Goal: Check status: Check status

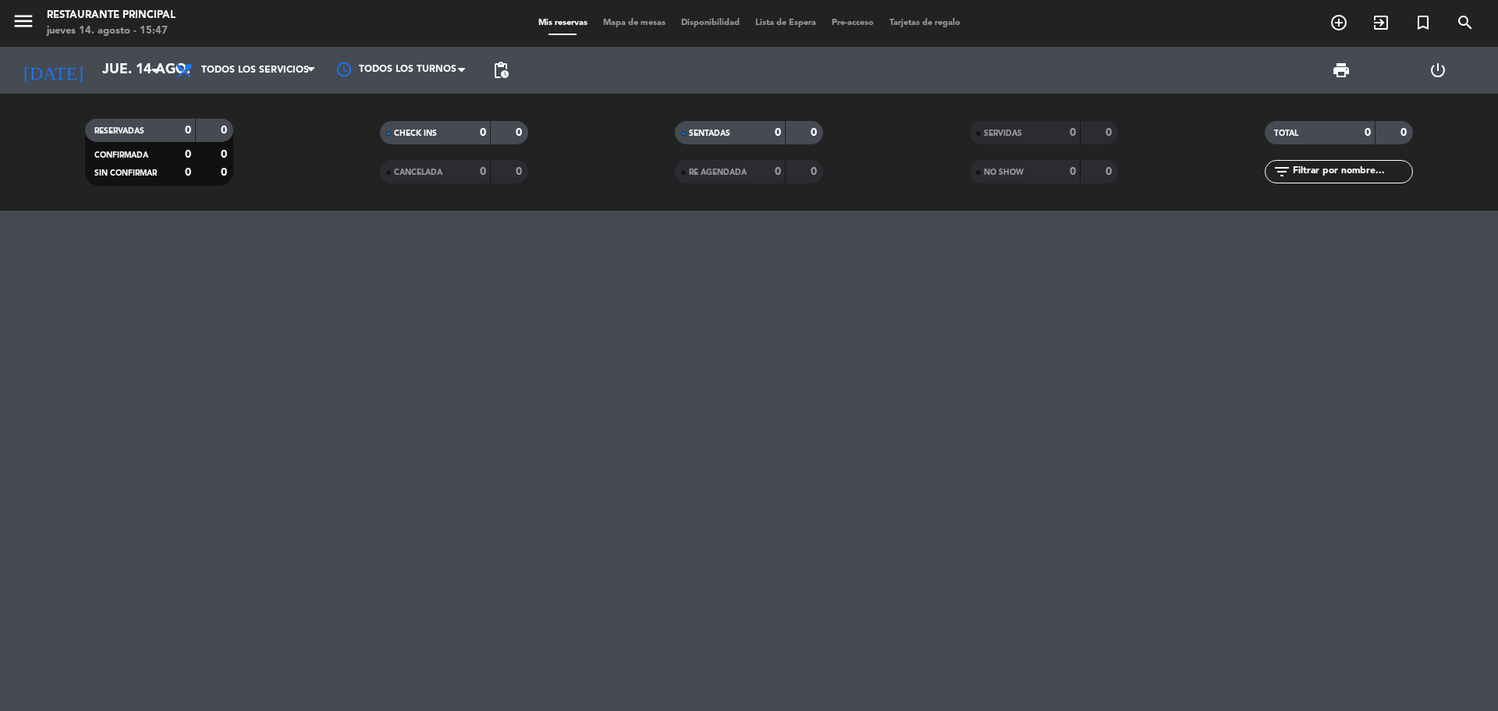
click at [650, 665] on div at bounding box center [749, 461] width 1498 height 500
click at [566, 649] on div at bounding box center [749, 461] width 1498 height 500
drag, startPoint x: 289, startPoint y: 92, endPoint x: 289, endPoint y: 71, distance: 21.1
click at [289, 89] on div "Todos los servicios Desayuno Brunch Almuerzo Cena Todos los servicios Todos los…" at bounding box center [246, 70] width 156 height 47
click at [286, 66] on span "Todos los servicios" at bounding box center [255, 70] width 108 height 11
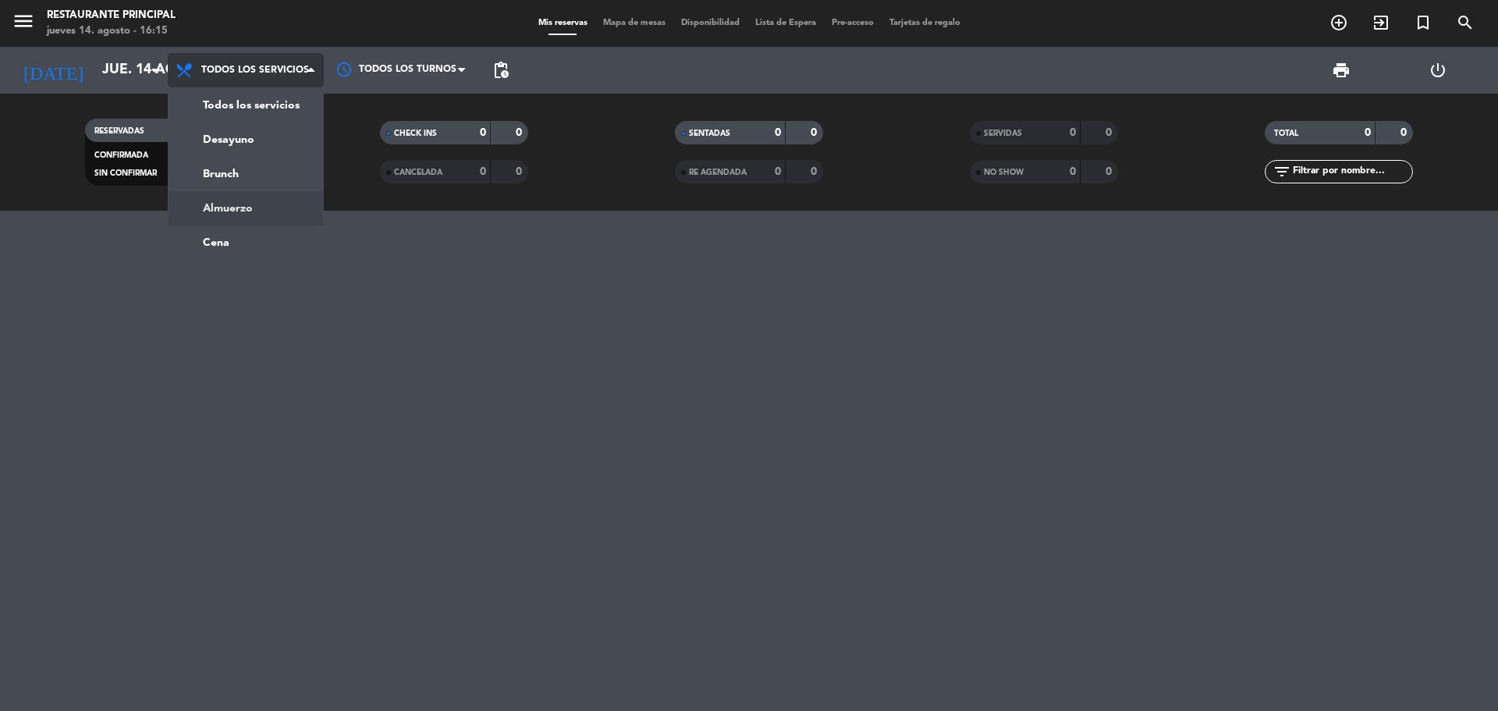
click at [256, 208] on div "menu Restaurante Principal [DATE] 14. agosto - 16:15 Mis reservas Mapa de mesas…" at bounding box center [749, 105] width 1498 height 211
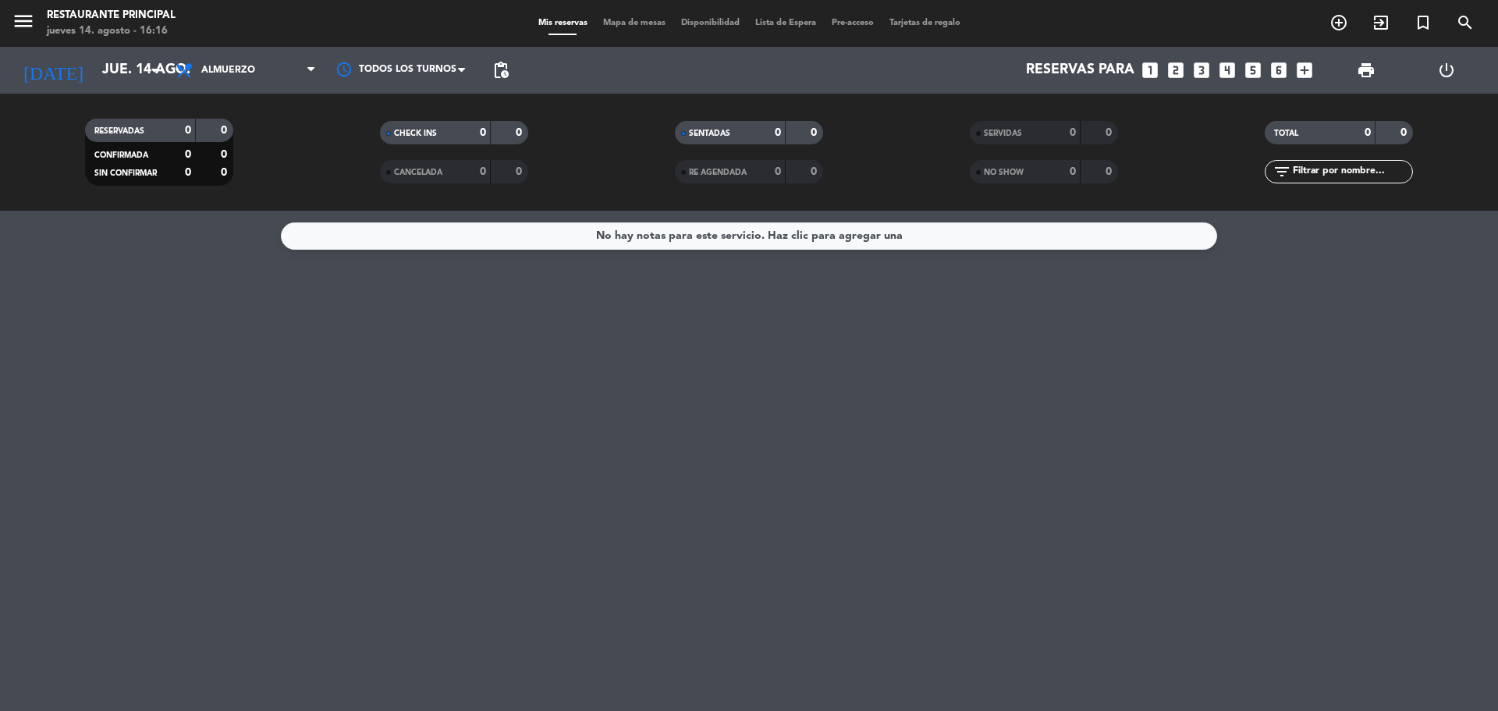
click at [316, 274] on div "No hay notas para este servicio. Haz clic para agregar una" at bounding box center [749, 461] width 1498 height 500
click at [801, 432] on div "No hay notas para este servicio. Haz clic para agregar una" at bounding box center [749, 461] width 1498 height 500
click at [801, 431] on div "No hay notas para este servicio. Haz clic para agregar una" at bounding box center [749, 461] width 1498 height 500
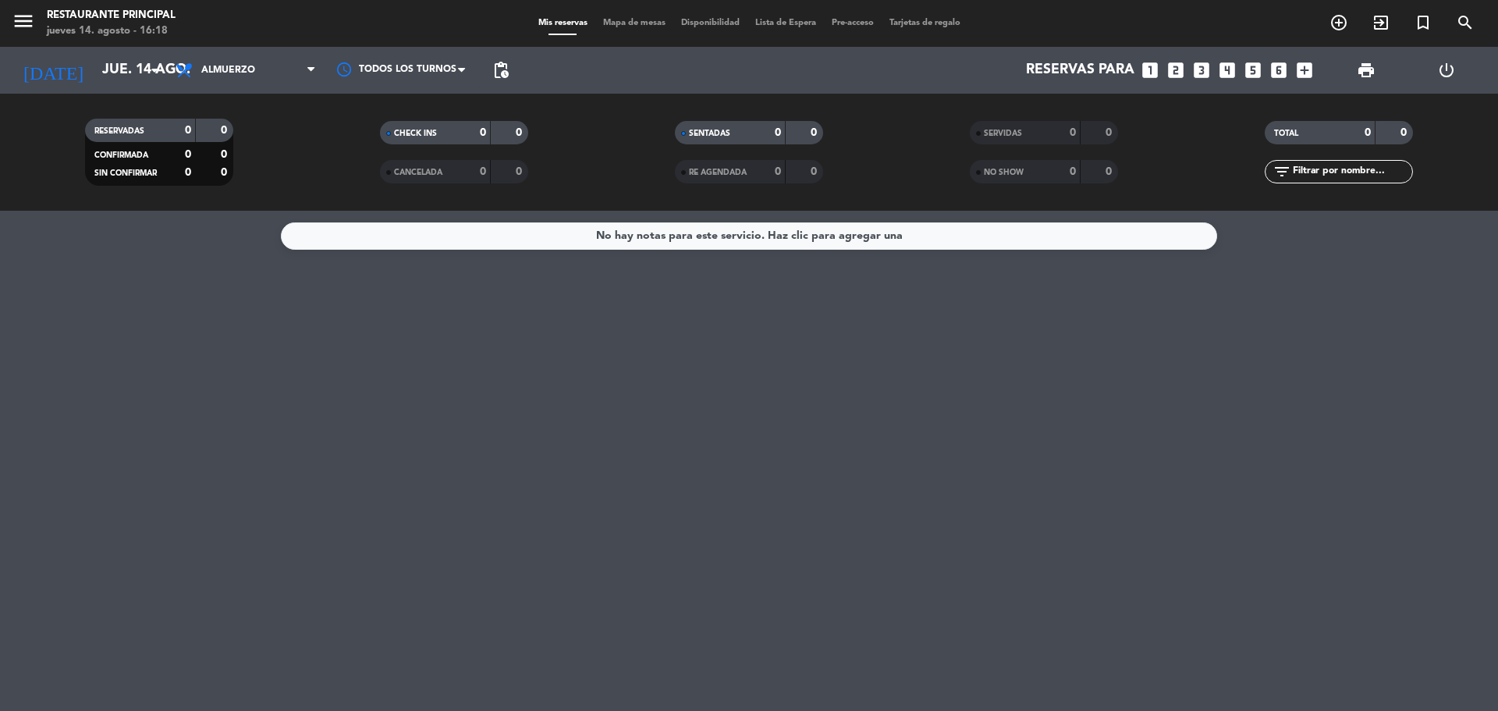
click at [801, 431] on div "No hay notas para este servicio. Haz clic para agregar una" at bounding box center [749, 461] width 1498 height 500
click at [392, 529] on div "No hay notas para este servicio. Haz clic para agregar una" at bounding box center [749, 461] width 1498 height 500
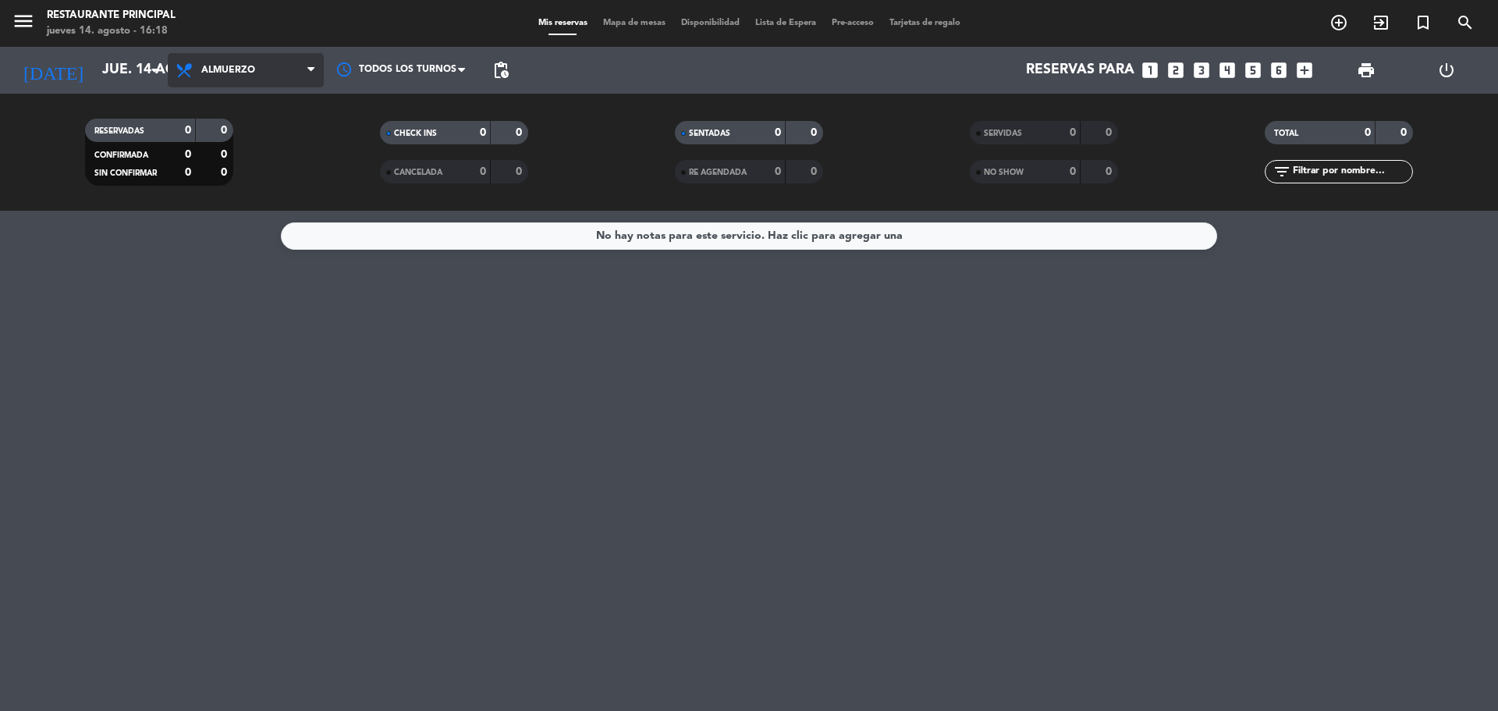
click at [267, 87] on span "Almuerzo" at bounding box center [246, 70] width 156 height 34
click at [253, 172] on div "menu Restaurante Principal [DATE] 14. agosto - 16:18 Mis reservas Mapa de mesas…" at bounding box center [749, 105] width 1498 height 211
click at [248, 62] on span "Brunch" at bounding box center [246, 70] width 156 height 34
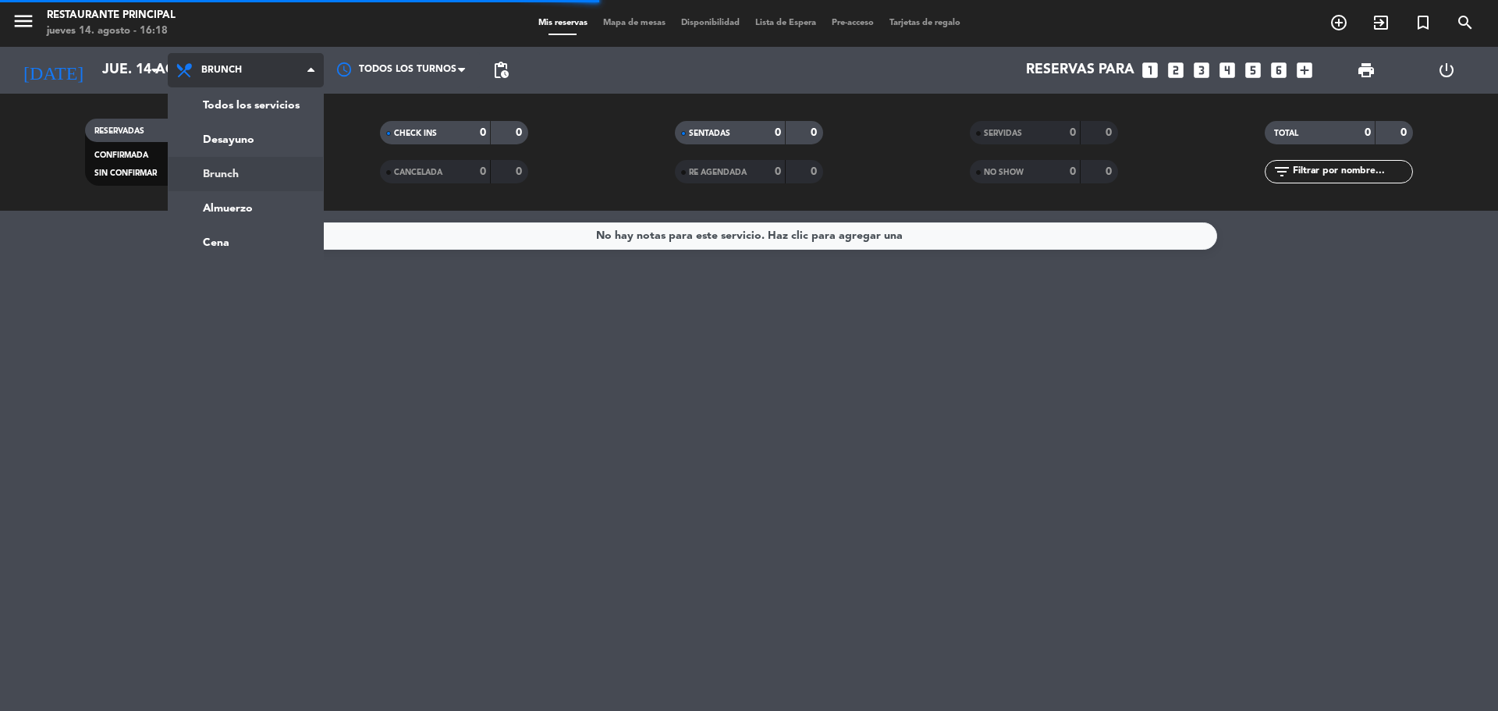
click at [248, 62] on span "Brunch" at bounding box center [246, 70] width 156 height 34
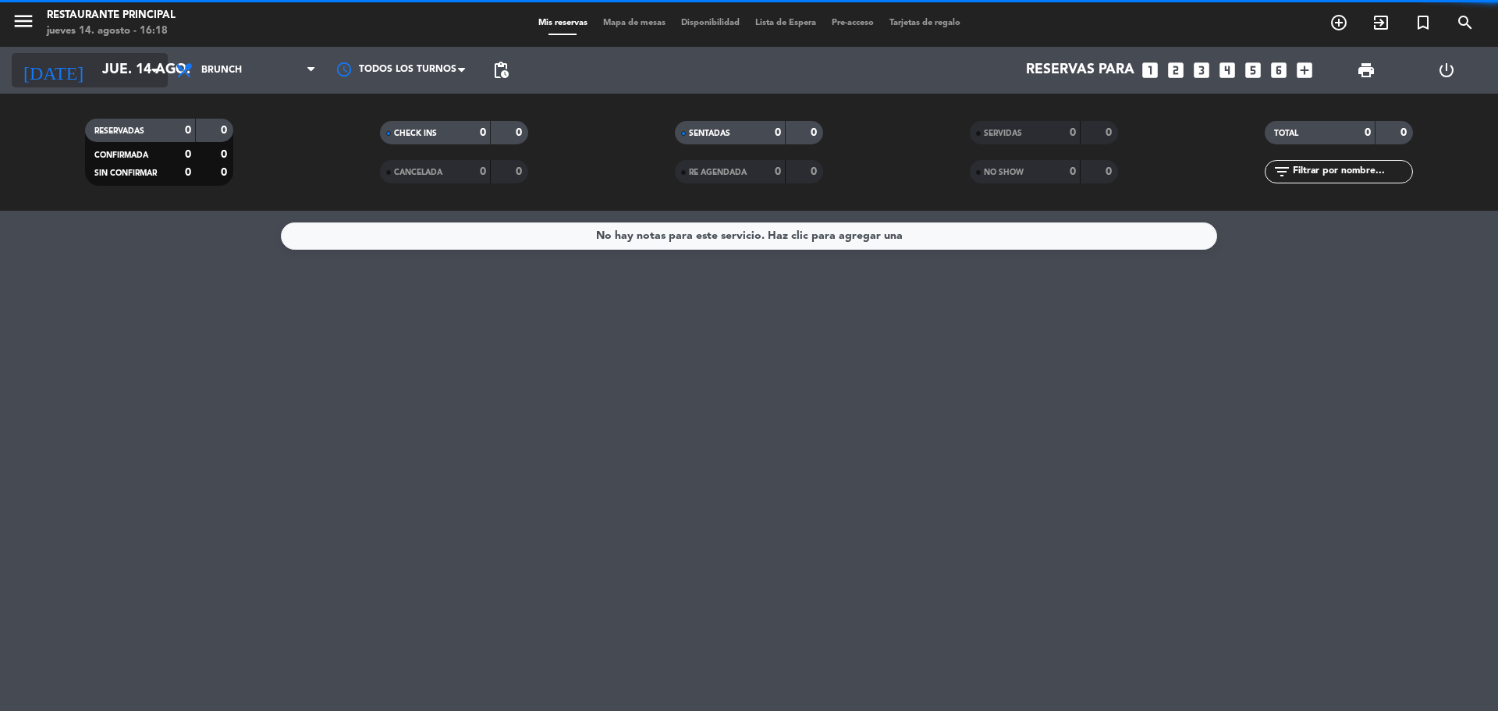
click at [108, 69] on input "jue. 14 ago." at bounding box center [184, 70] width 181 height 31
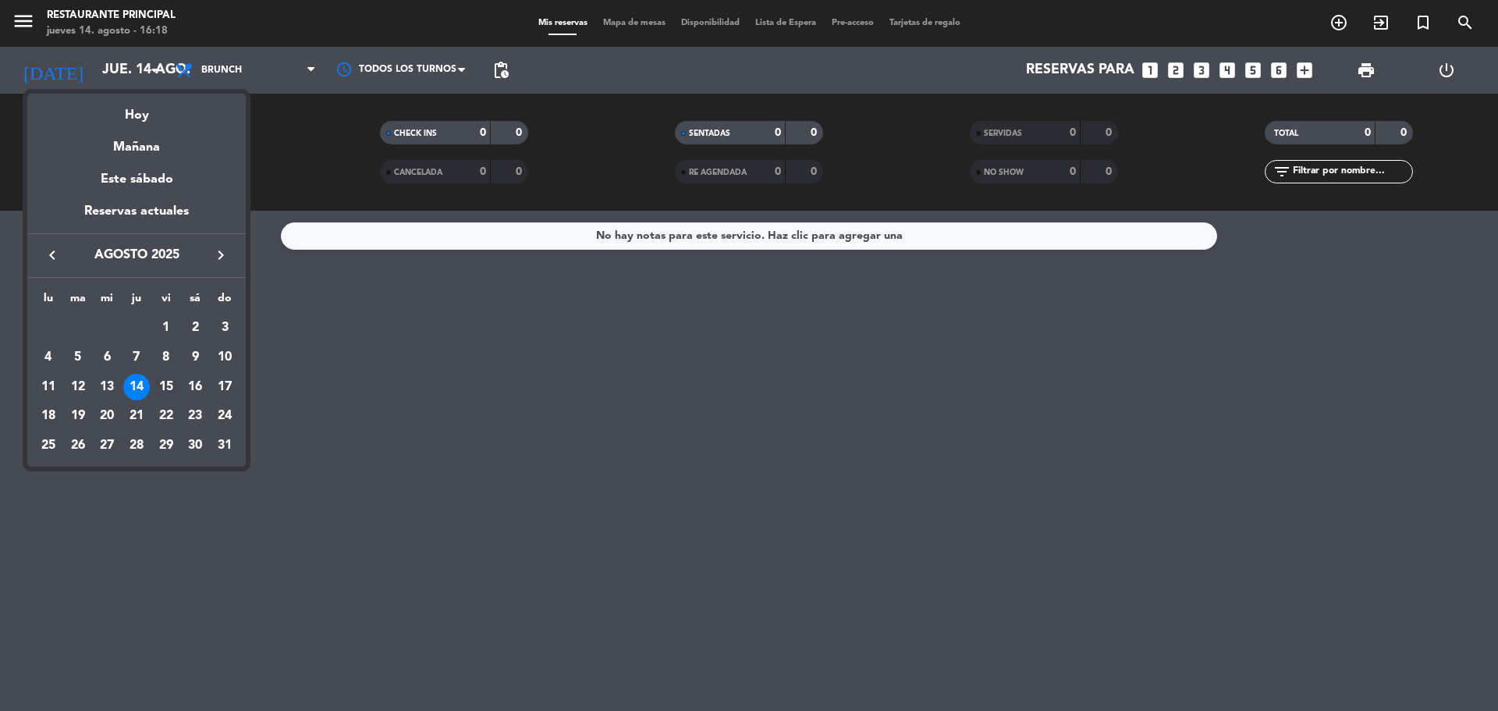
click at [172, 387] on div "15" at bounding box center [166, 387] width 27 height 27
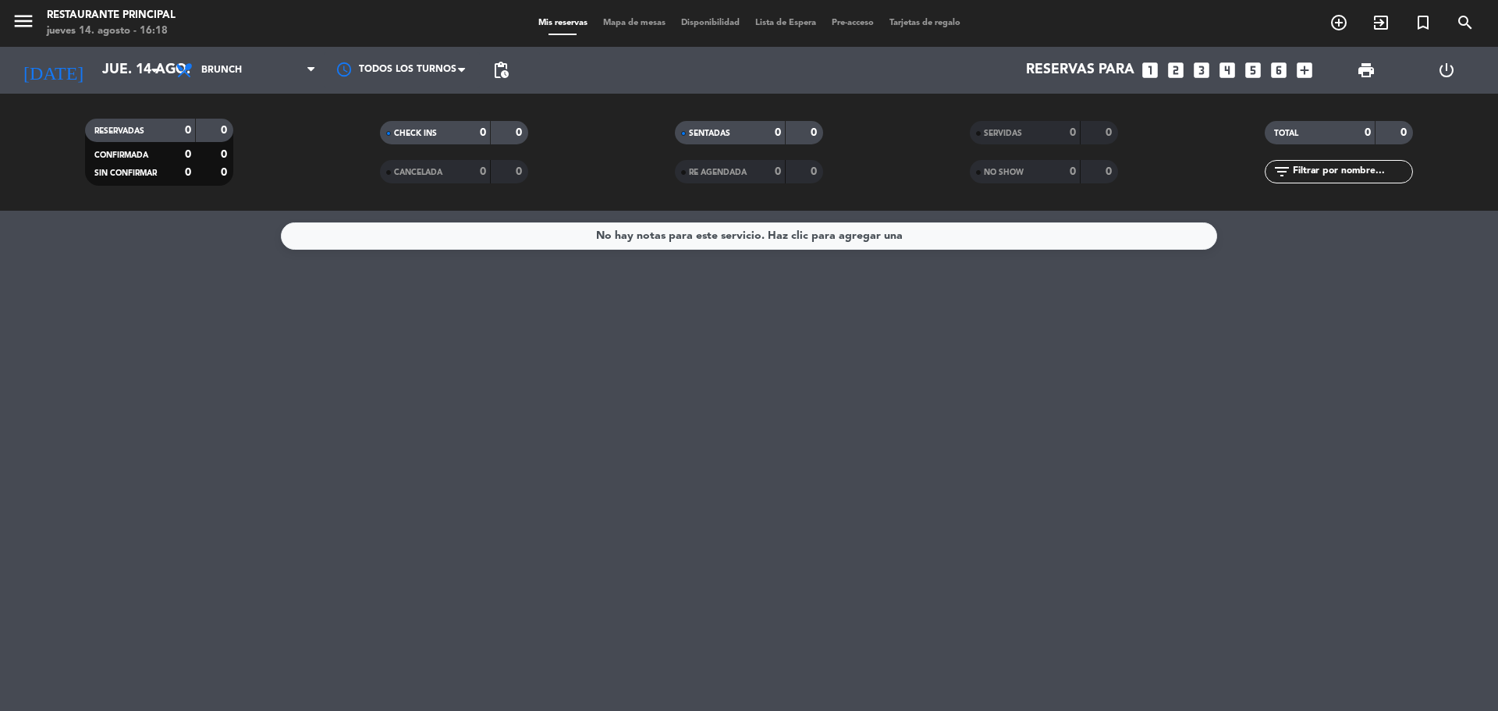
type input "vie. 15 ago."
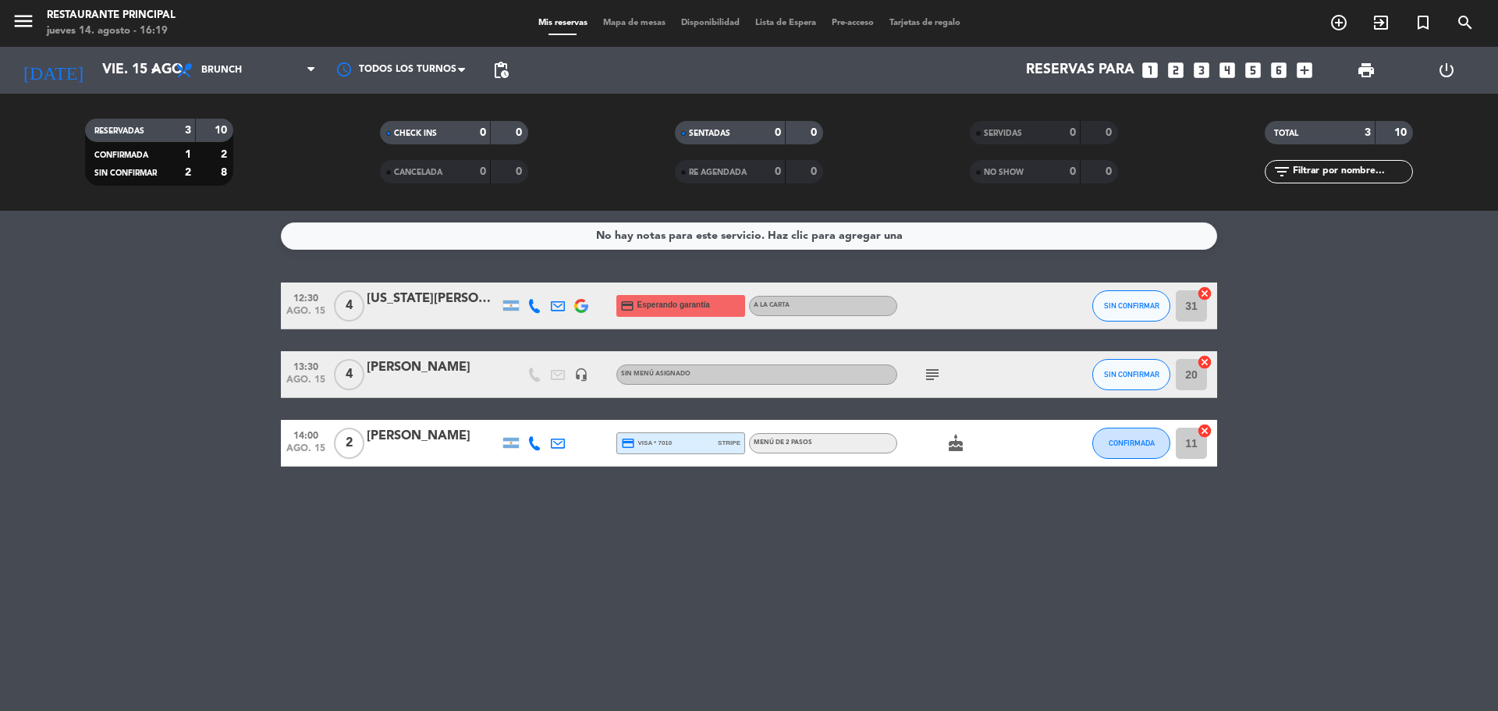
click at [230, 547] on div "No hay notas para este servicio. Haz clic para agregar una 12:30 [DATE] 4 [US_S…" at bounding box center [749, 461] width 1498 height 500
click at [412, 617] on div "No hay notas para este servicio. Haz clic para agregar una 12:30 [DATE] 4 [US_S…" at bounding box center [749, 461] width 1498 height 500
drag, startPoint x: 2, startPoint y: 396, endPoint x: 30, endPoint y: 386, distance: 29.9
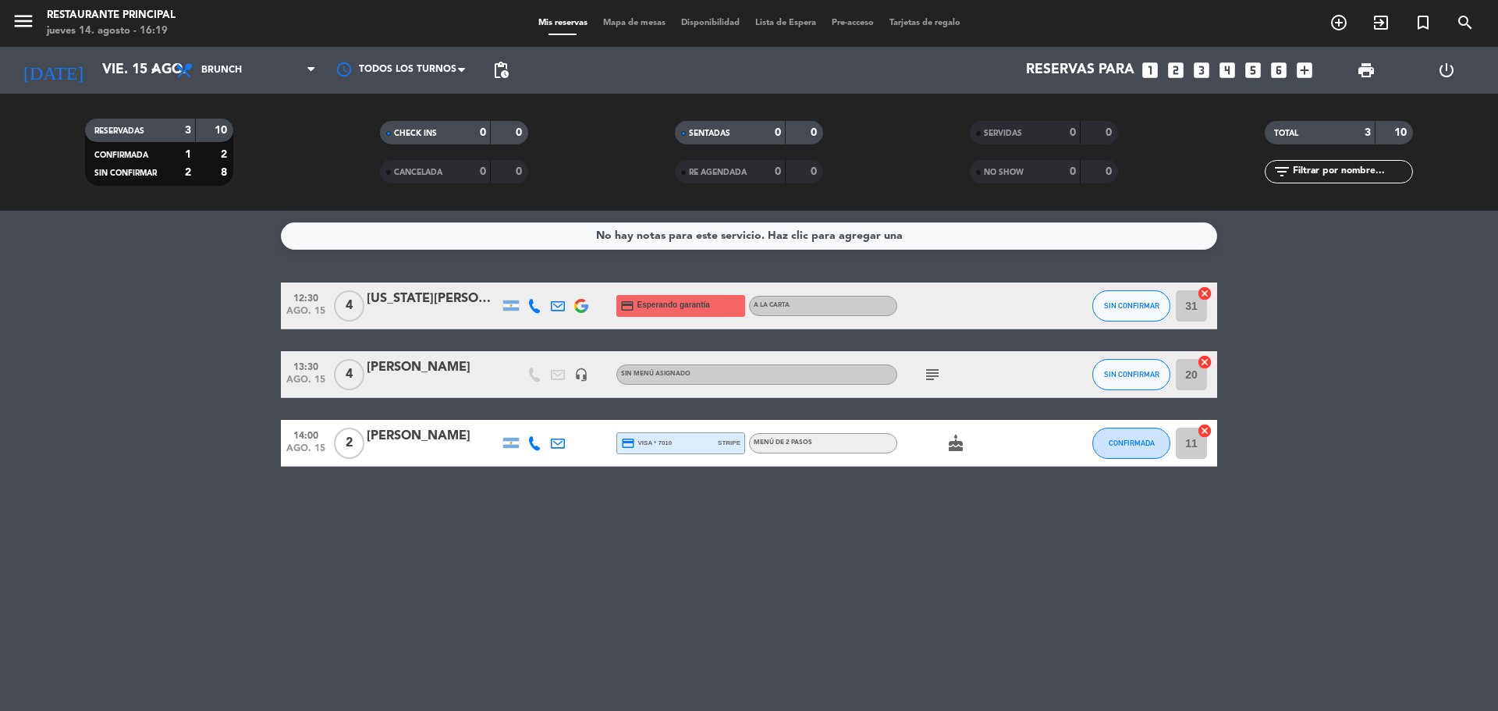
click at [30, 388] on bookings-row "12:30 [DATE] 4 [US_STATE][PERSON_NAME] credit_card Esperando garantía A LA CART…" at bounding box center [749, 374] width 1498 height 184
drag, startPoint x: 186, startPoint y: 446, endPoint x: 252, endPoint y: 474, distance: 72.3
click at [186, 448] on bookings-row "12:30 [DATE] 4 [US_STATE][PERSON_NAME] credit_card Esperando garantía A LA CART…" at bounding box center [749, 374] width 1498 height 184
click at [936, 589] on div "No hay notas para este servicio. Haz clic para agregar una 12:30 [DATE] 4 [US_S…" at bounding box center [749, 461] width 1498 height 500
click at [450, 696] on div "No hay notas para este servicio. Haz clic para agregar una 12:30 [DATE] 4 [US_S…" at bounding box center [749, 461] width 1498 height 500
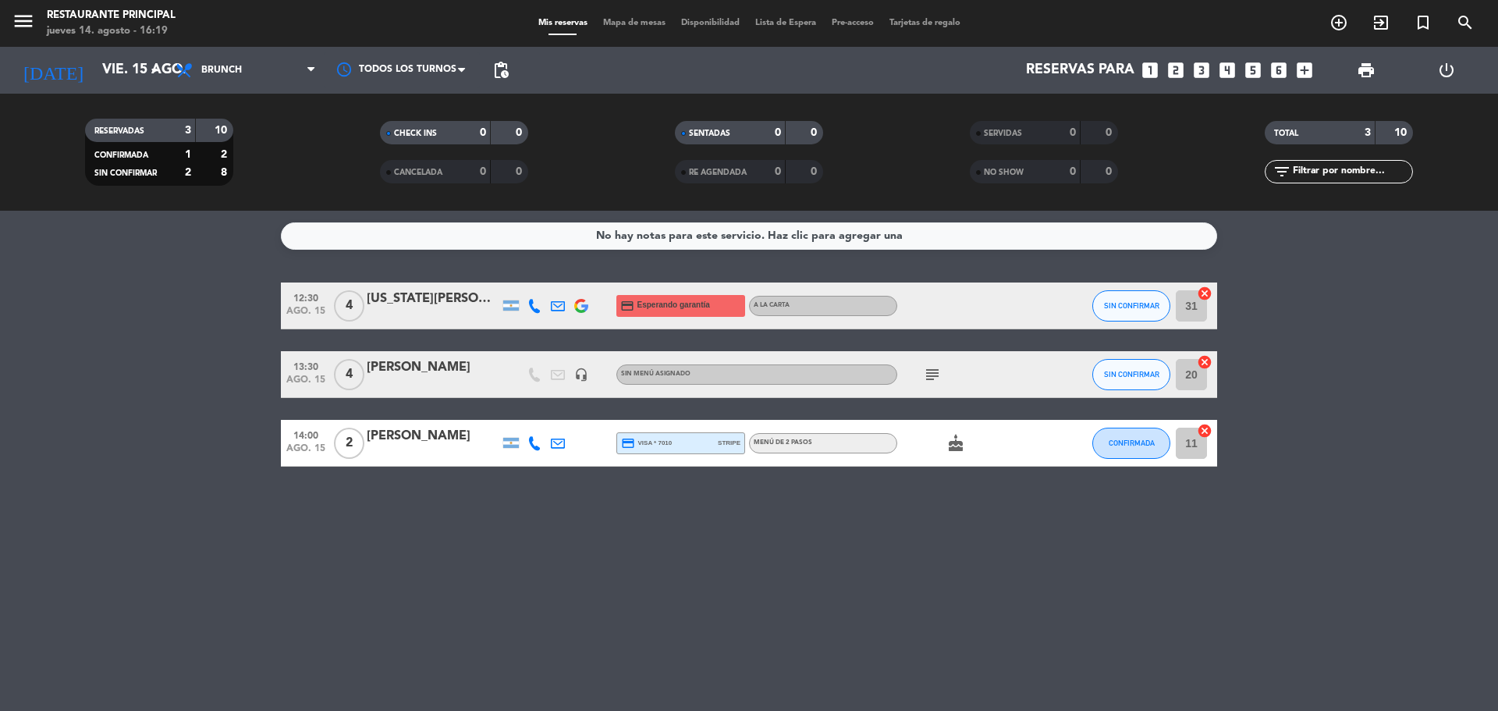
click at [450, 696] on div "No hay notas para este servicio. Haz clic para agregar una 12:30 [DATE] 4 [US_S…" at bounding box center [749, 461] width 1498 height 500
click at [789, 542] on div "No hay notas para este servicio. Haz clic para agregar una 12:30 [DATE] 4 [US_S…" at bounding box center [749, 461] width 1498 height 500
click at [830, 538] on div "No hay notas para este servicio. Haz clic para agregar una 12:30 [DATE] 4 [US_S…" at bounding box center [749, 461] width 1498 height 500
click at [563, 572] on div "No hay notas para este servicio. Haz clic para agregar una 12:30 [DATE] 4 [US_S…" at bounding box center [749, 461] width 1498 height 500
